Goal: Information Seeking & Learning: Learn about a topic

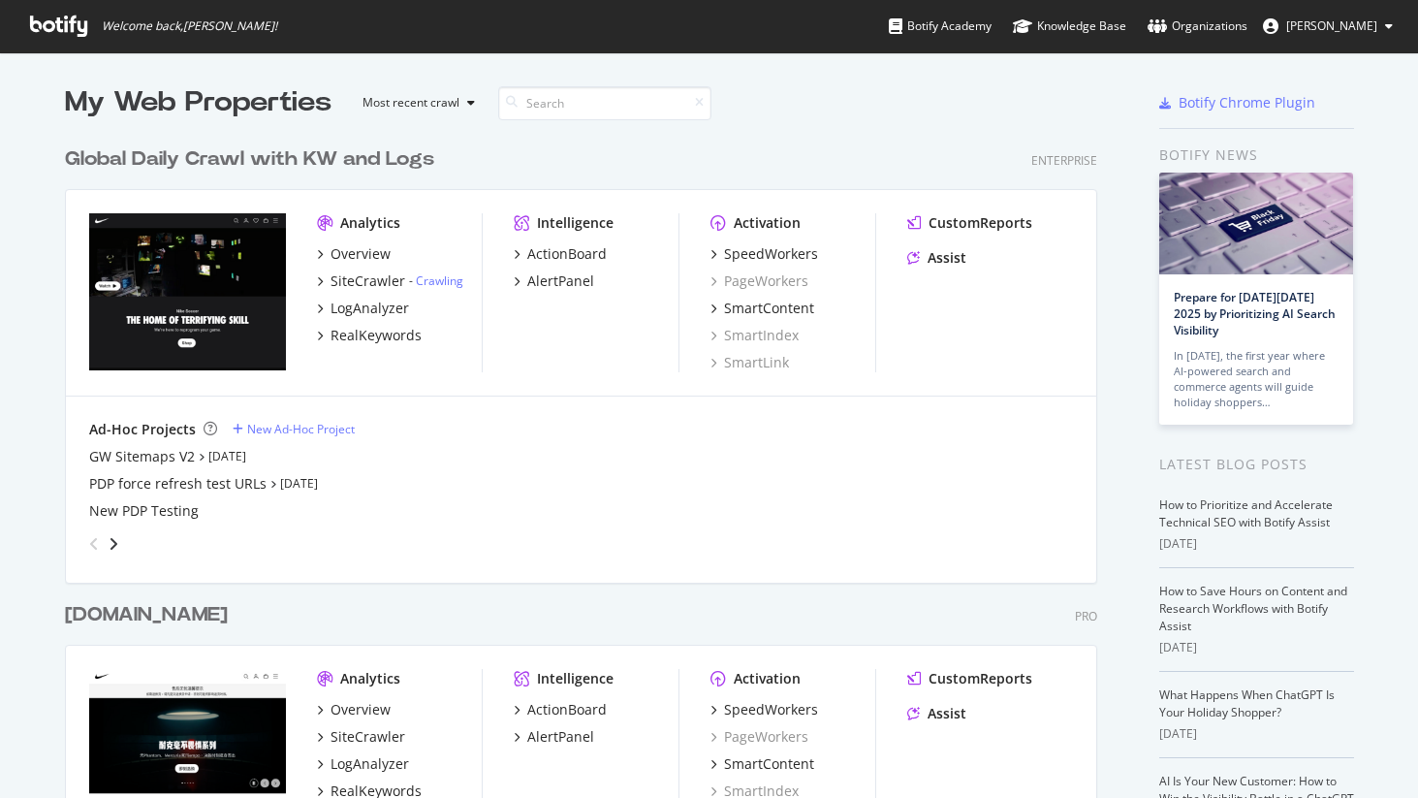
scroll to position [798, 1418]
click at [363, 280] on div "SiteCrawler" at bounding box center [367, 280] width 75 height 19
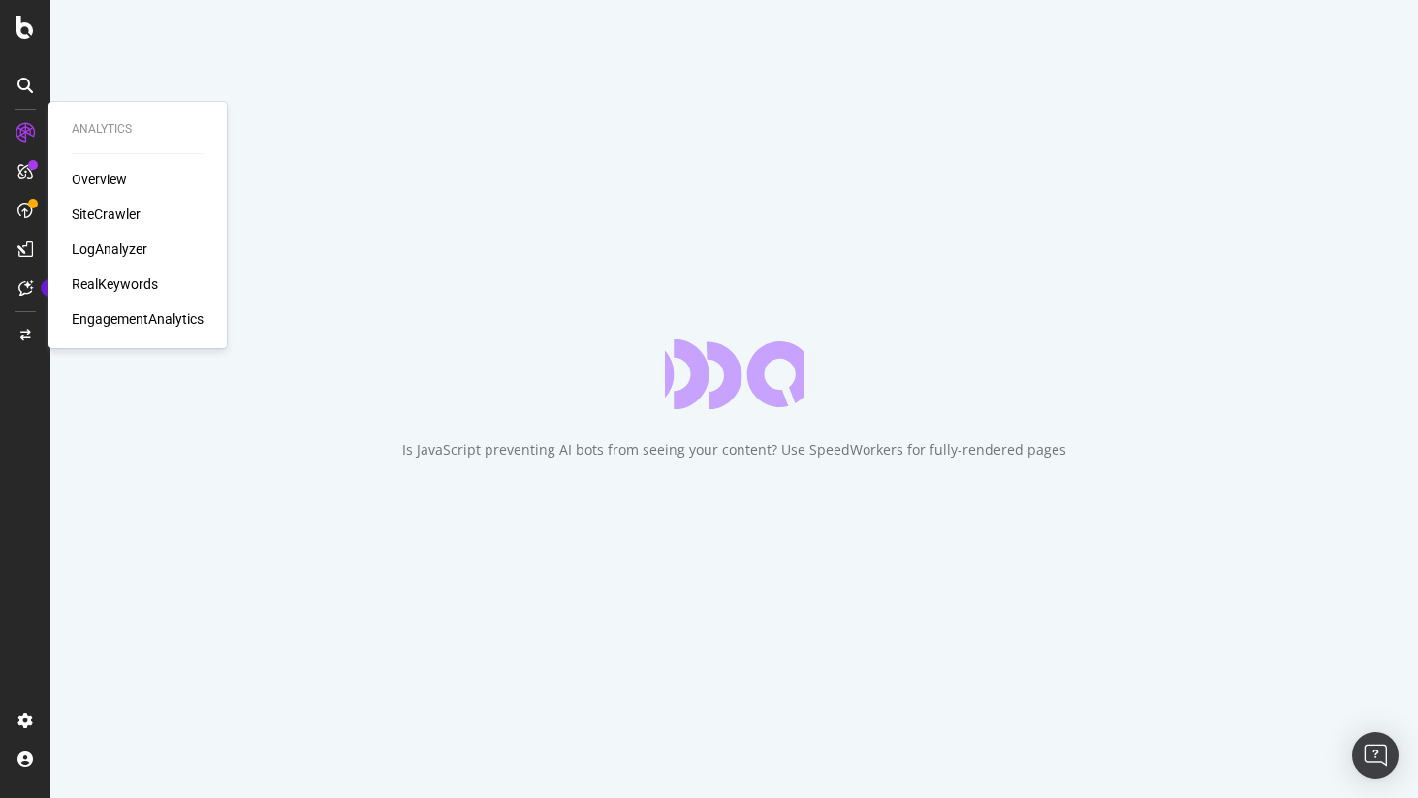
click at [106, 177] on div "Overview" at bounding box center [99, 179] width 55 height 19
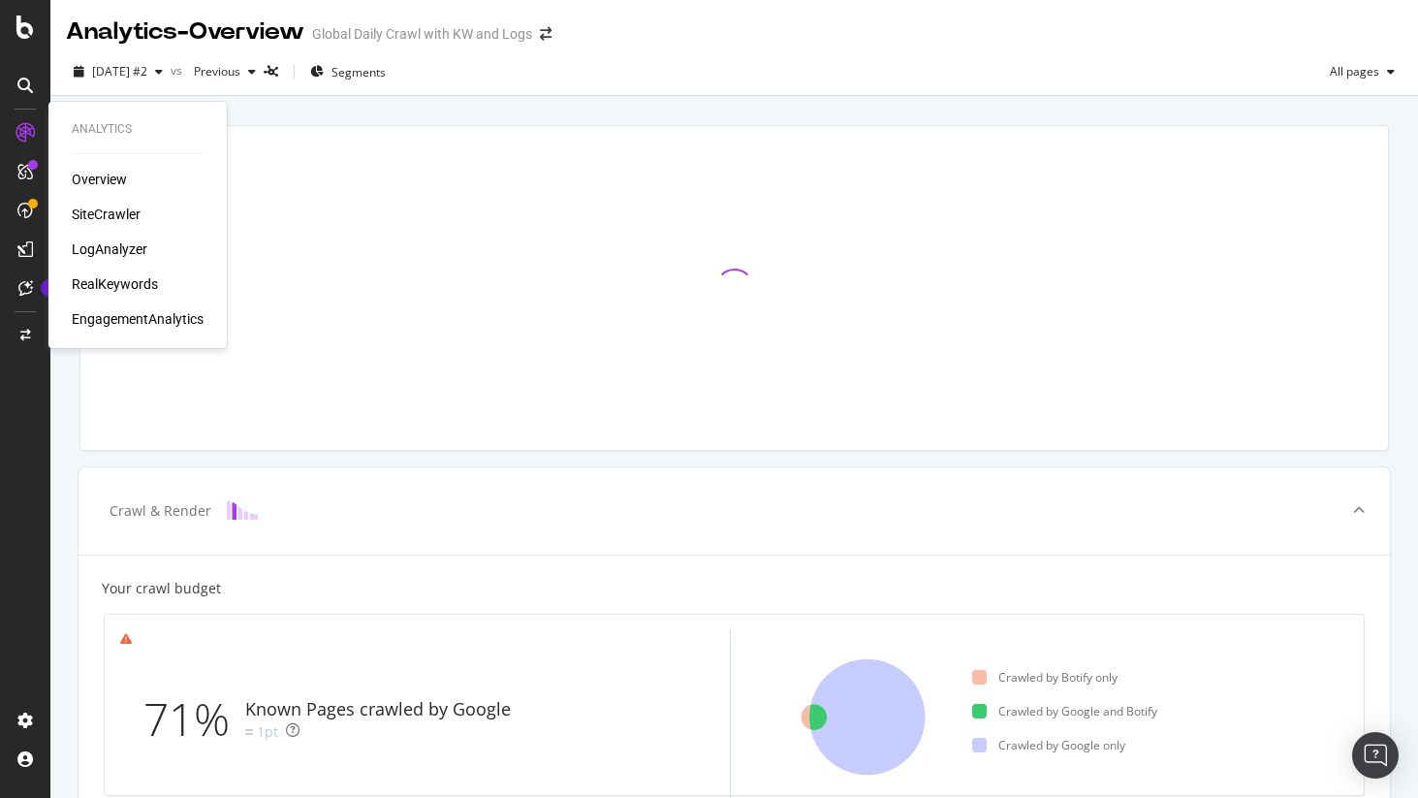
click at [114, 218] on div "SiteCrawler" at bounding box center [106, 213] width 69 height 19
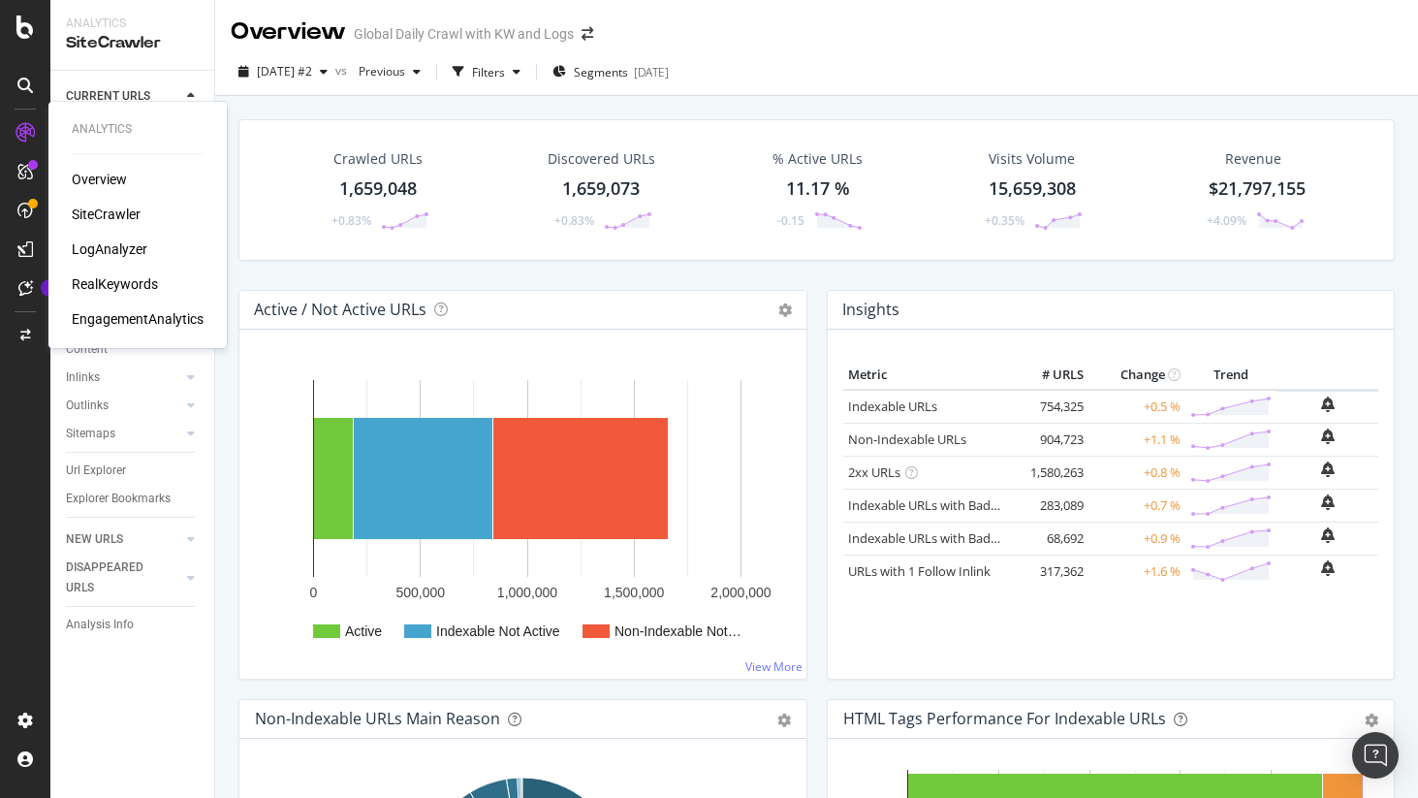
click at [129, 279] on div "RealKeywords" at bounding box center [115, 283] width 86 height 19
